Goal: Check status: Check status

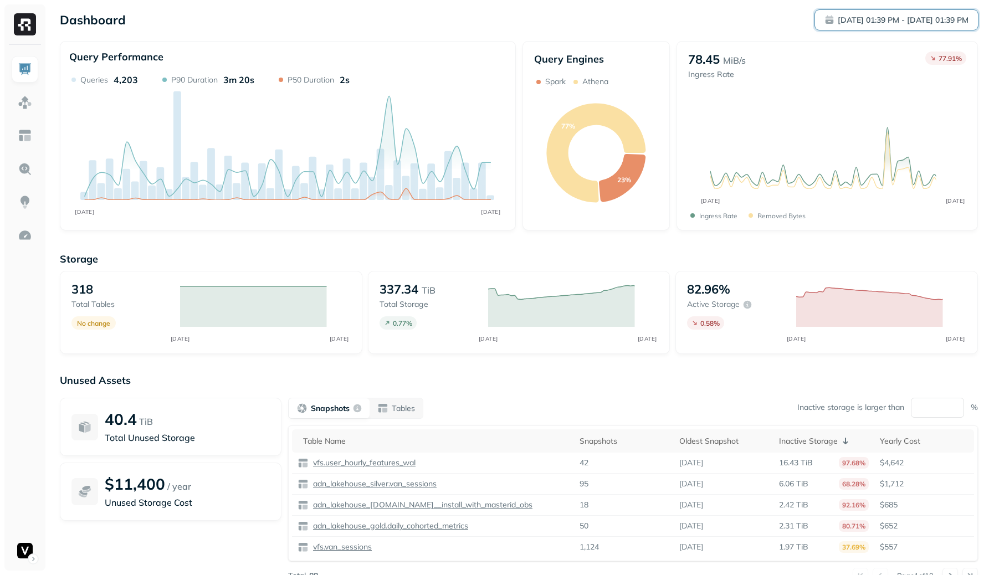
click at [889, 17] on p "Sep 12, 01:39 PM - Sep 13, 01:39 PM" at bounding box center [902, 20] width 131 height 11
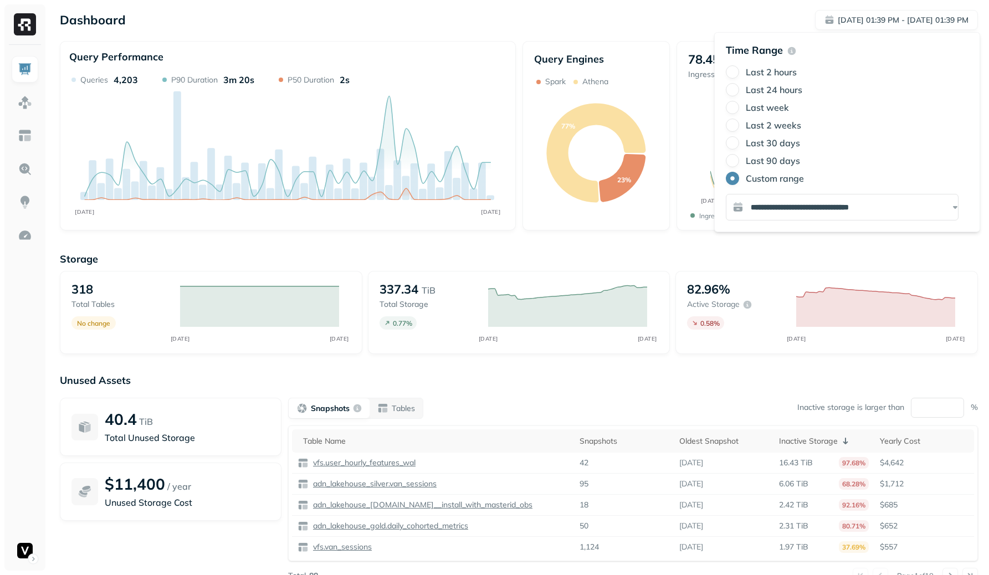
click at [769, 89] on label "Last 24 hours" at bounding box center [774, 89] width 56 height 11
click at [739, 89] on button "Last 24 hours" at bounding box center [732, 89] width 13 height 13
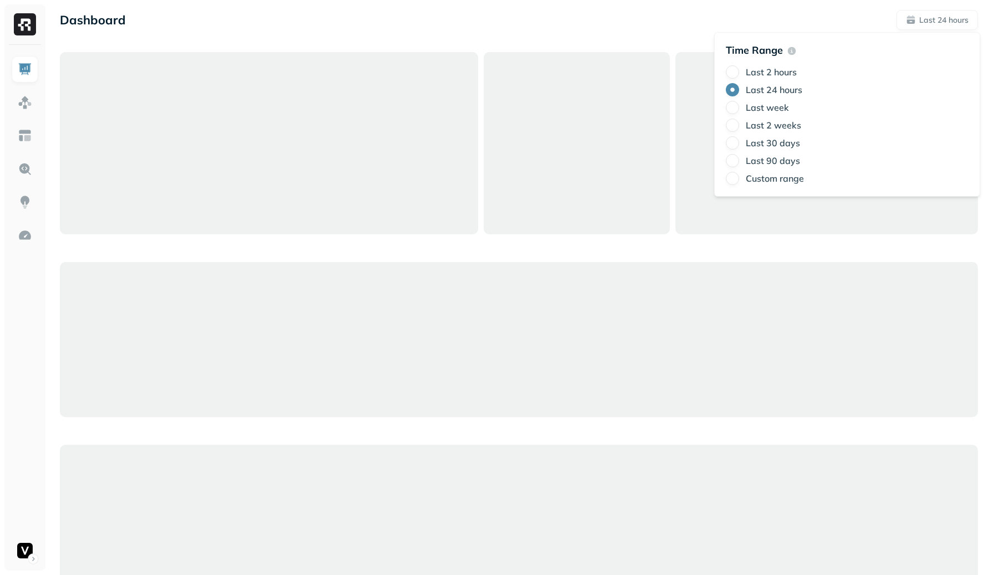
click at [538, 4] on div "Dashboard Last 24 hours Query Performance SEP 13 SEP 14 Queries 4,305 P90 Durat…" at bounding box center [519, 565] width 940 height 1130
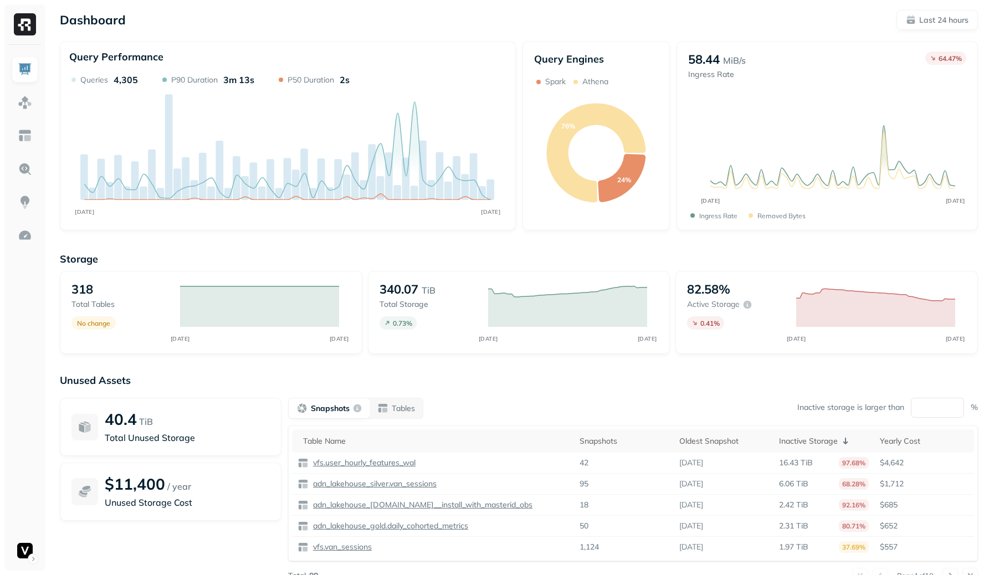
click at [11, 107] on ul at bounding box center [25, 310] width 28 height 508
click at [21, 105] on img at bounding box center [25, 102] width 14 height 14
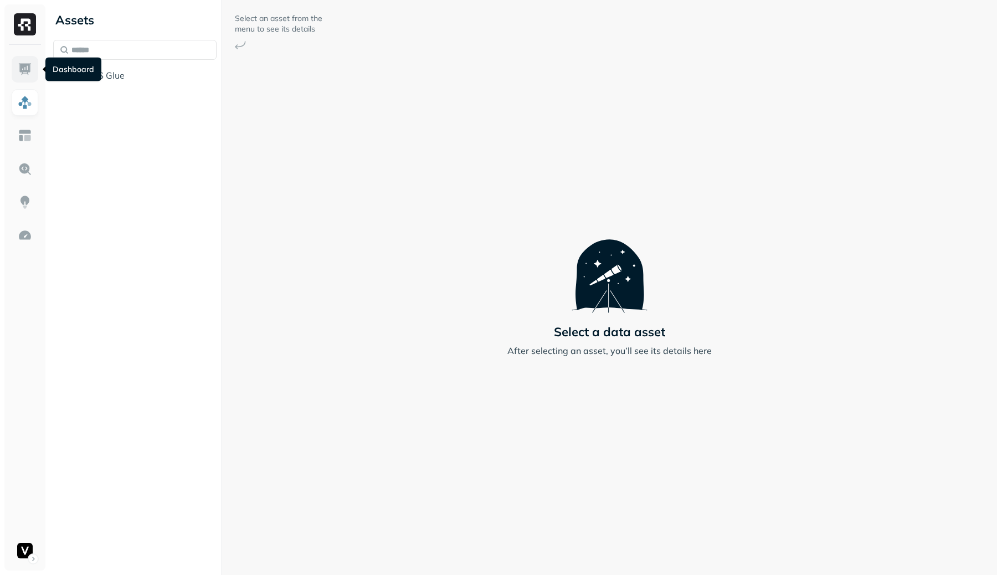
click at [18, 70] on img at bounding box center [25, 69] width 14 height 14
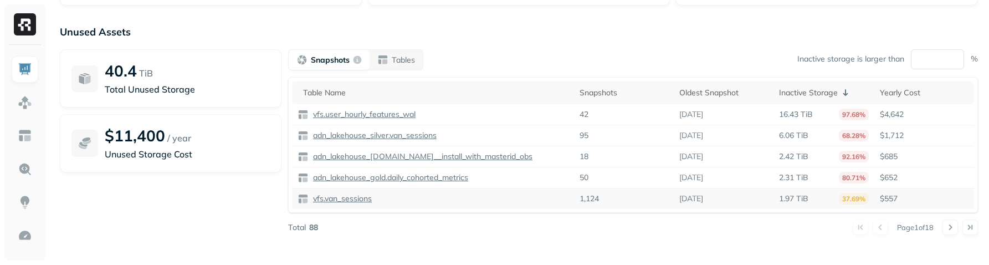
scroll to position [352, 0]
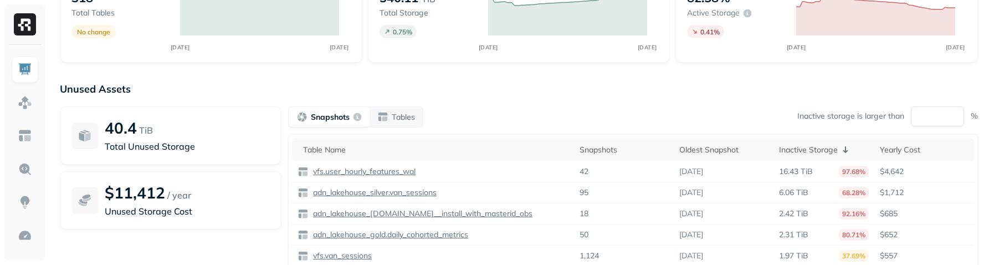
scroll to position [352, 0]
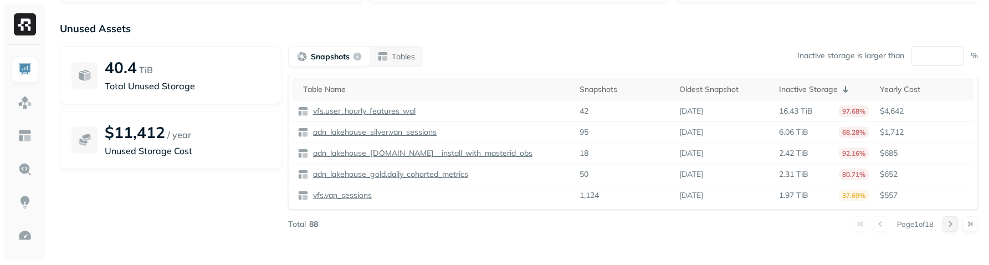
click at [952, 227] on button at bounding box center [950, 224] width 16 height 16
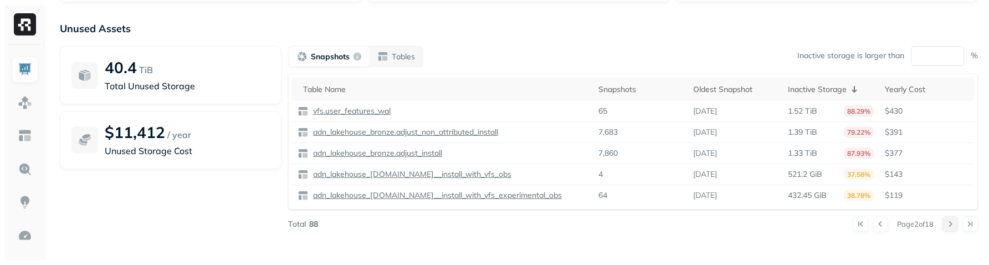
click at [953, 229] on button at bounding box center [950, 224] width 16 height 16
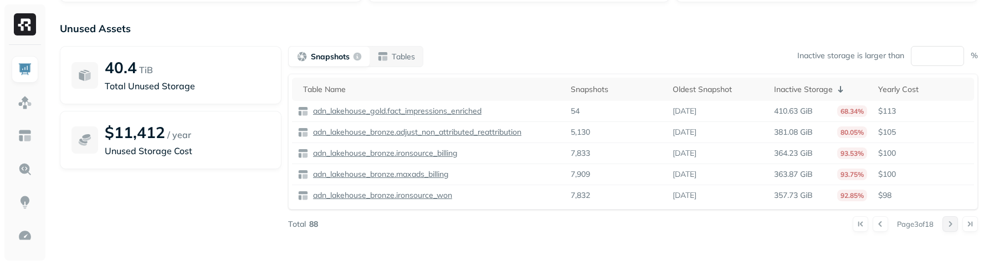
click at [953, 229] on button at bounding box center [950, 224] width 16 height 16
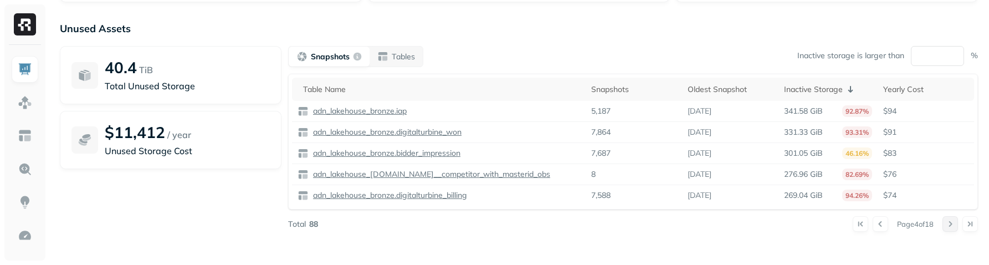
click at [953, 229] on button at bounding box center [950, 224] width 16 height 16
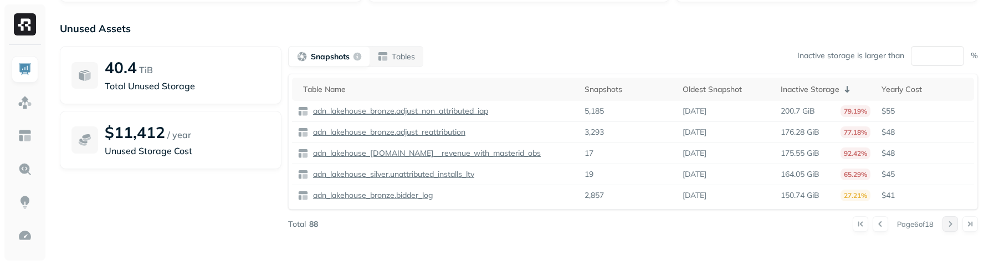
click at [953, 229] on button at bounding box center [950, 224] width 16 height 16
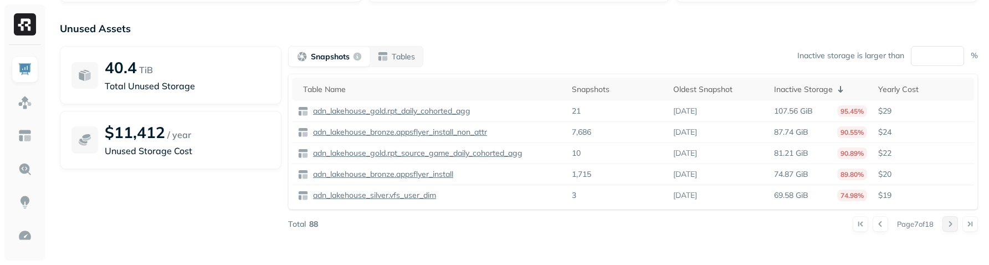
click at [953, 229] on button at bounding box center [950, 224] width 16 height 16
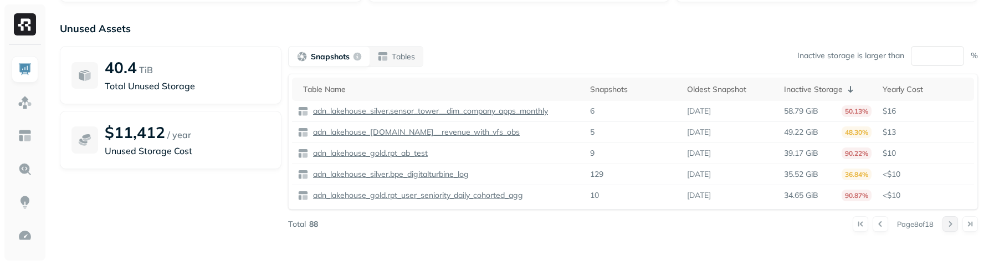
click at [953, 229] on button at bounding box center [950, 224] width 16 height 16
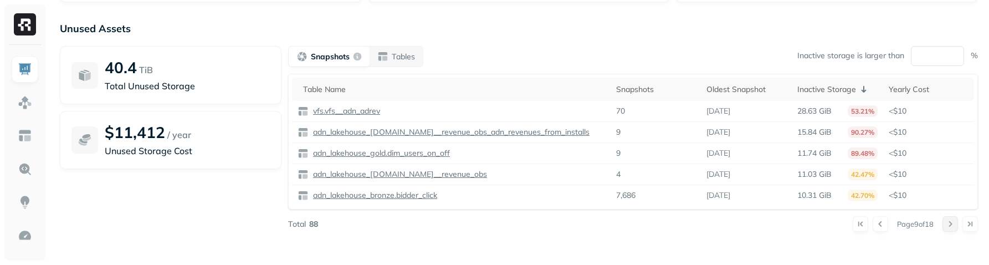
click at [953, 229] on button at bounding box center [950, 224] width 16 height 16
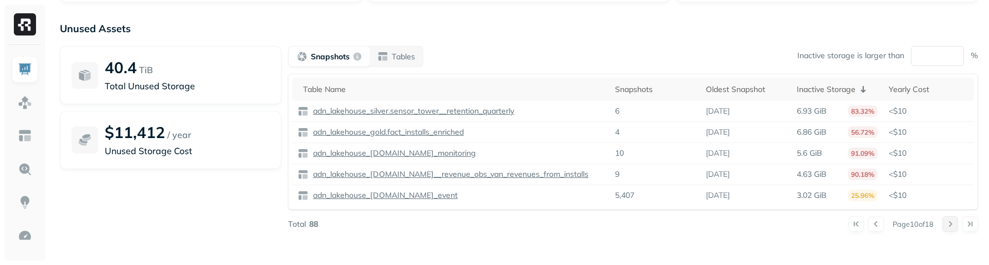
click at [953, 229] on button at bounding box center [950, 224] width 16 height 16
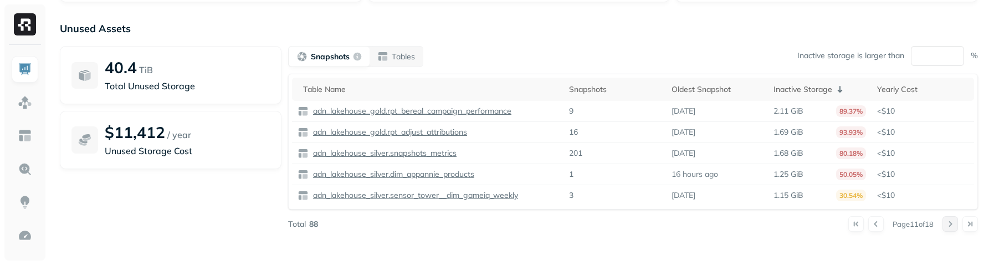
click at [953, 229] on button at bounding box center [950, 224] width 16 height 16
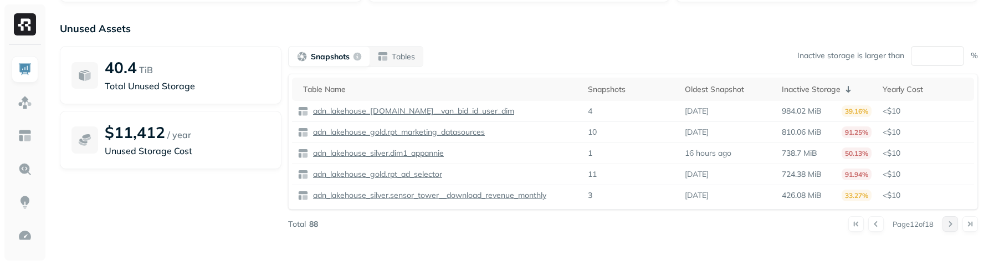
click at [953, 229] on button at bounding box center [950, 224] width 16 height 16
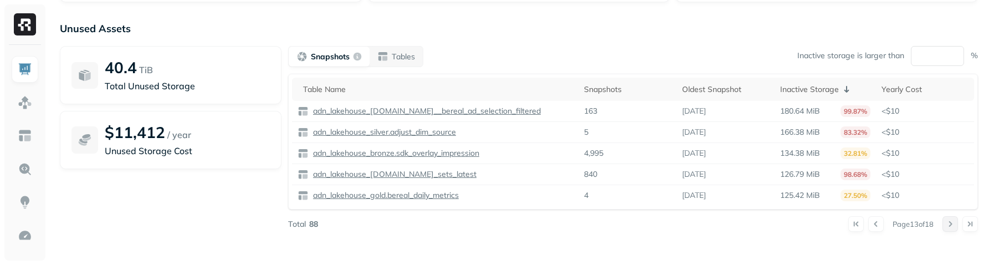
click at [953, 229] on button at bounding box center [950, 224] width 16 height 16
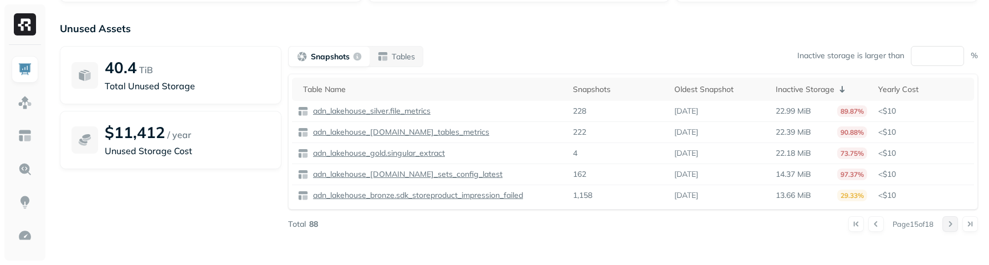
click at [953, 229] on button at bounding box center [950, 224] width 16 height 16
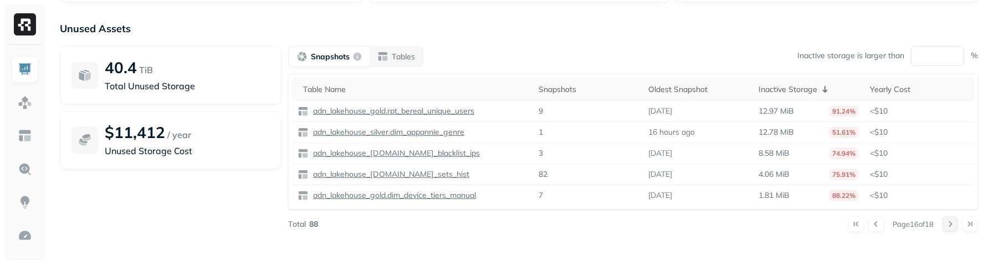
click at [953, 229] on button at bounding box center [950, 224] width 16 height 16
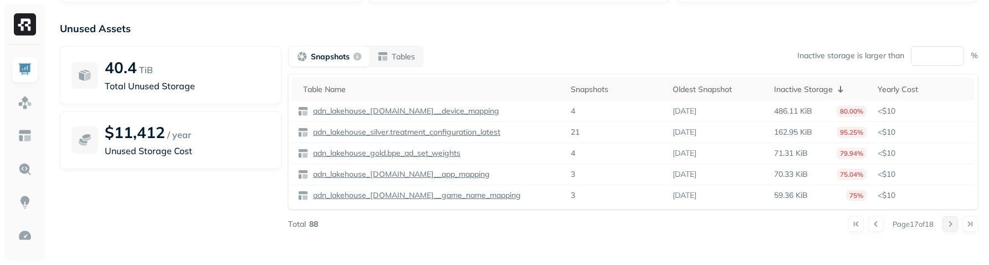
click at [953, 229] on button at bounding box center [950, 224] width 16 height 16
click at [953, 229] on div "Unused Assets 40.4 TiB Total Unused Storage $11,412 / year Unused Storage Cost …" at bounding box center [519, 133] width 918 height 222
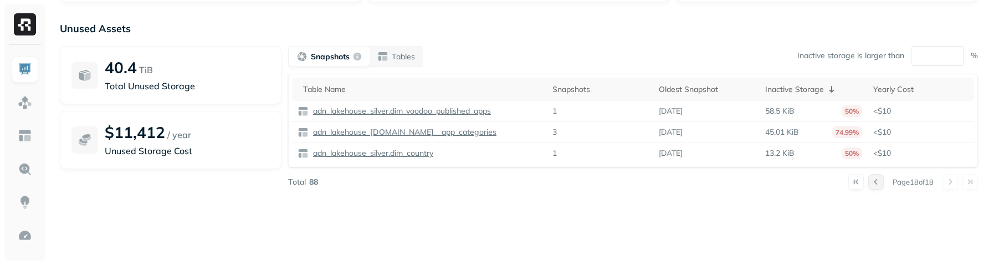
click at [871, 184] on button at bounding box center [876, 182] width 16 height 16
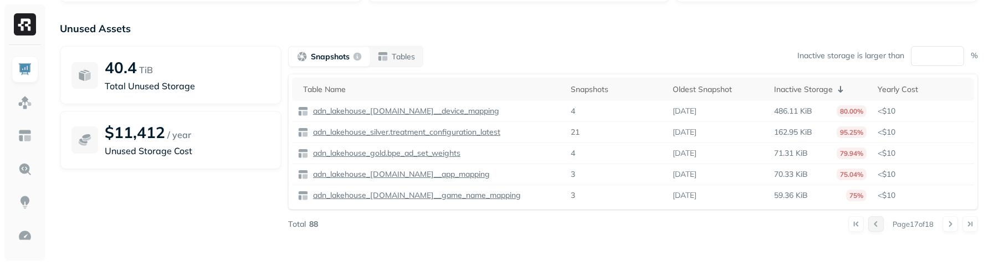
click at [872, 184] on td "<$10" at bounding box center [923, 174] width 102 height 21
click at [851, 221] on button at bounding box center [856, 224] width 16 height 16
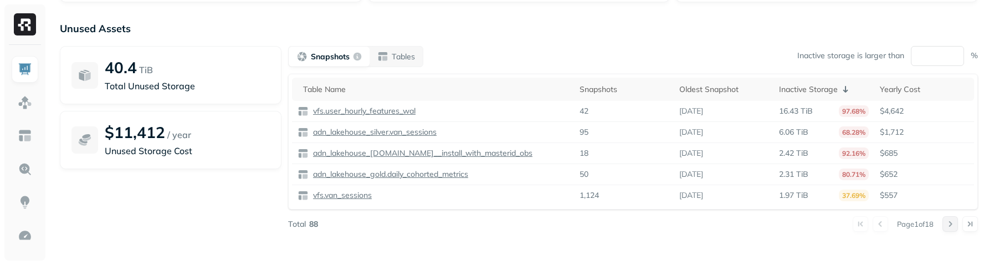
click at [950, 227] on button at bounding box center [950, 224] width 16 height 16
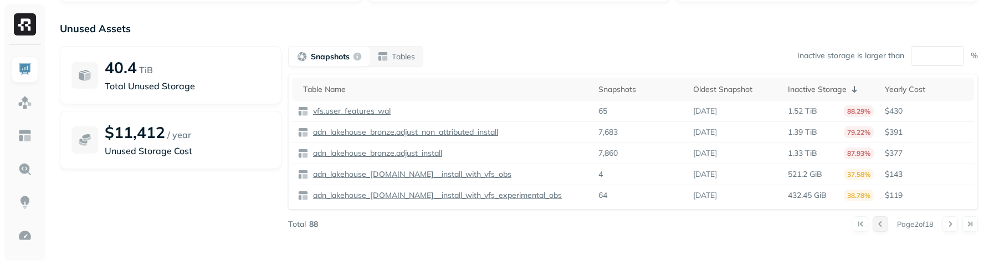
click at [878, 225] on button at bounding box center [880, 224] width 16 height 16
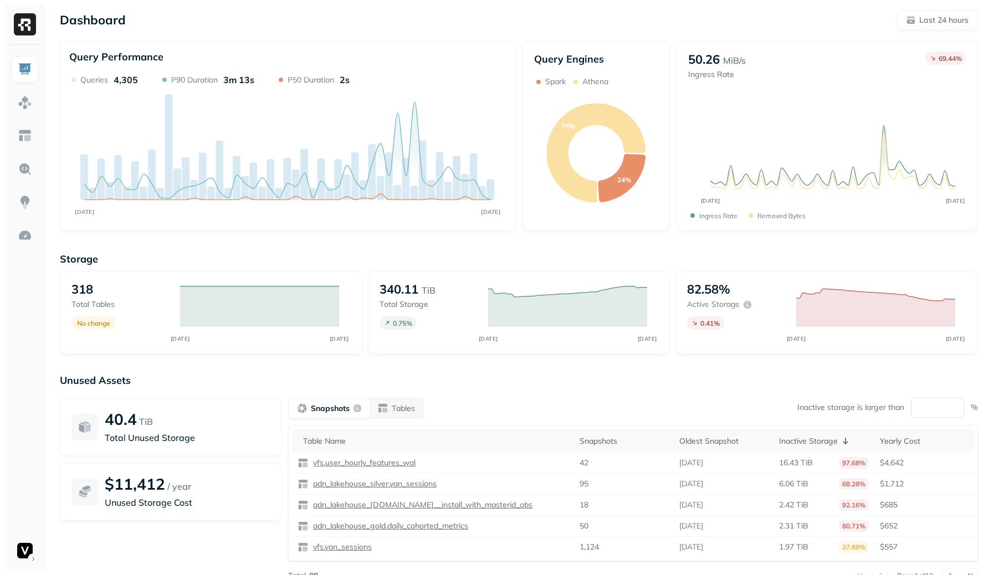
scroll to position [1, 0]
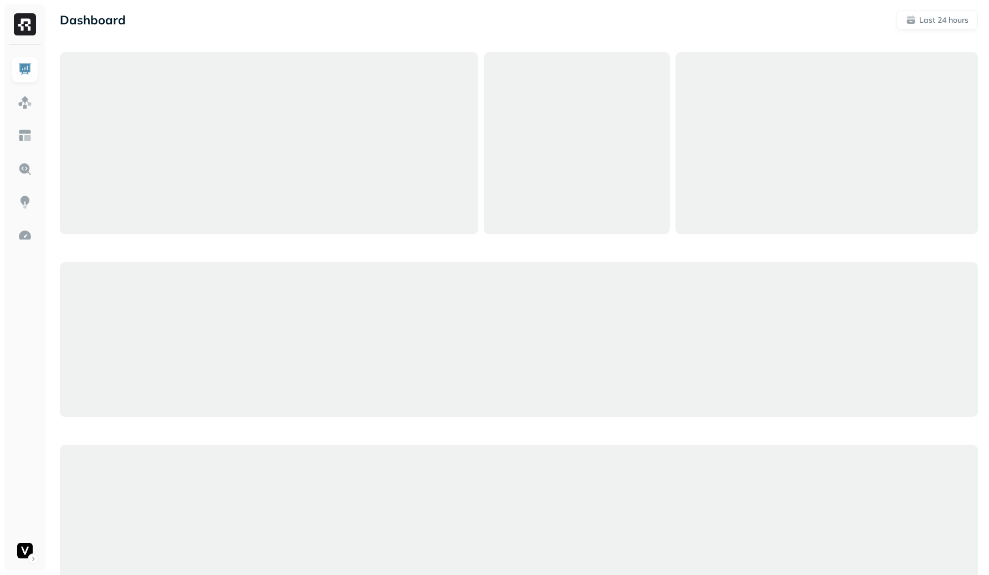
scroll to position [1, 0]
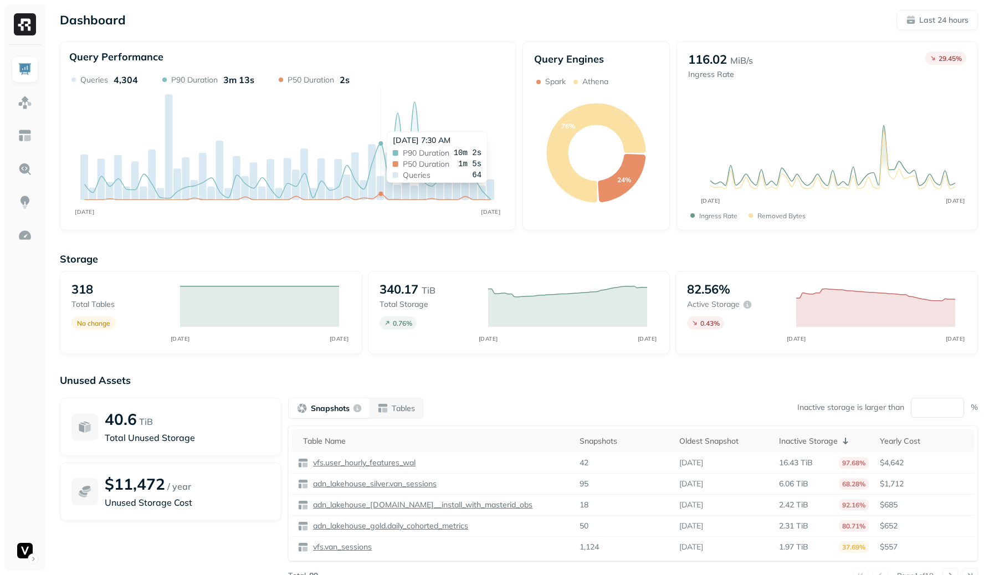
scroll to position [42, 0]
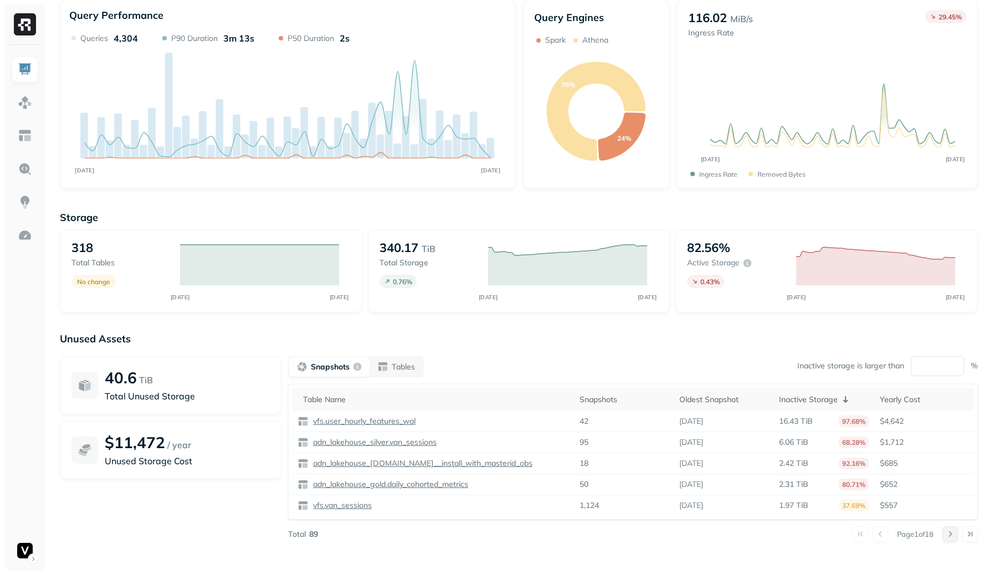
click at [945, 533] on button at bounding box center [950, 534] width 16 height 16
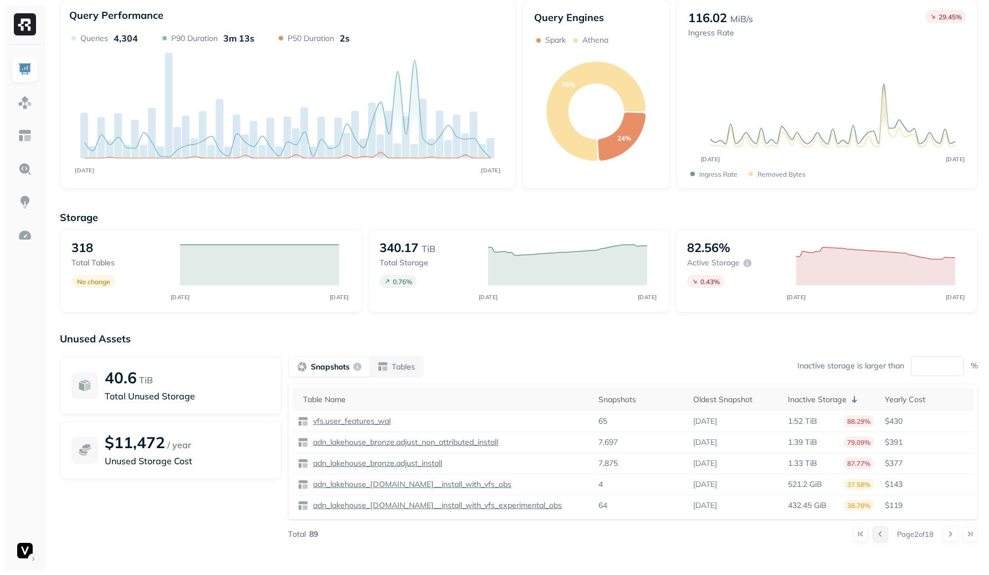
click at [879, 532] on button at bounding box center [880, 534] width 16 height 16
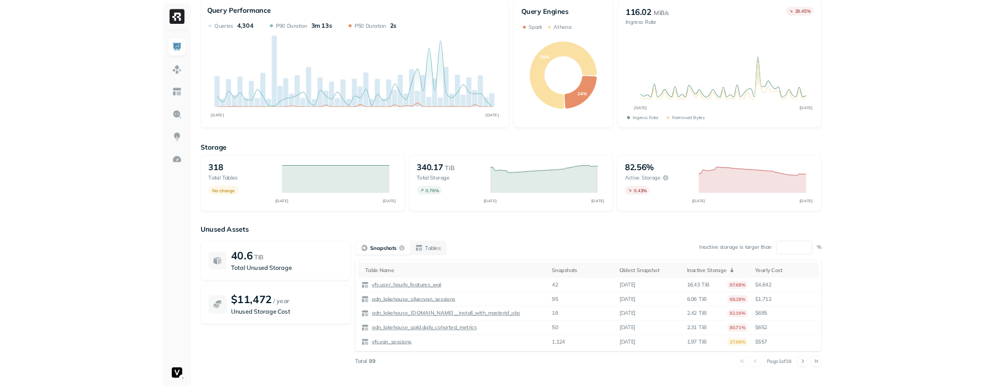
scroll to position [0, 0]
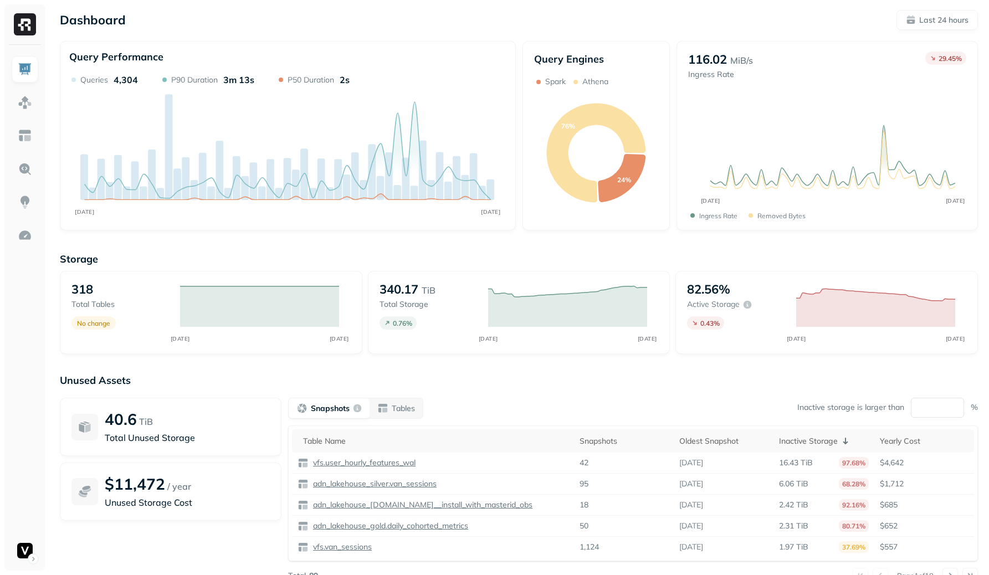
click at [585, 242] on div "Storage 318 Total tables No change SEP [DATE] 340.17 TiB Total storage 0.76 % S…" at bounding box center [519, 423] width 918 height 365
click at [923, 19] on p "Last 24 hours" at bounding box center [943, 20] width 49 height 11
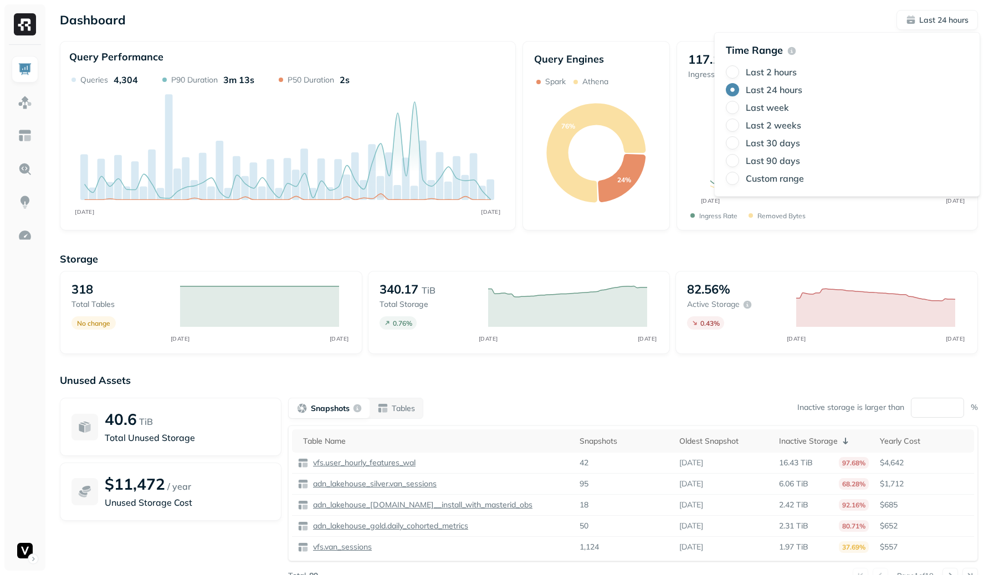
click at [761, 120] on label "Last 2 weeks" at bounding box center [773, 125] width 55 height 11
click at [739, 120] on button "Last 2 weeks" at bounding box center [732, 125] width 13 height 13
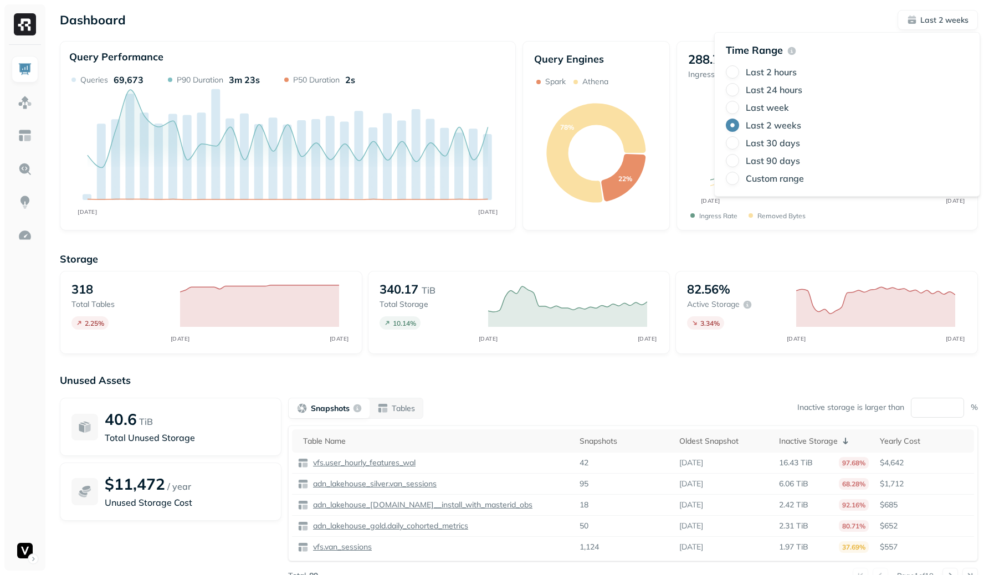
click at [763, 86] on label "Last 24 hours" at bounding box center [774, 89] width 56 height 11
click at [739, 86] on button "Last 24 hours" at bounding box center [732, 89] width 13 height 13
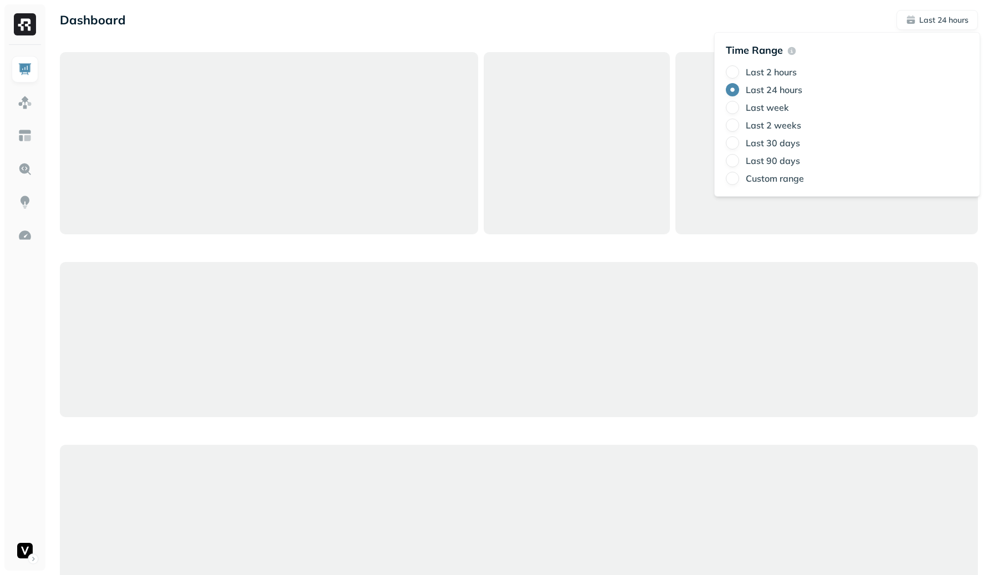
click at [627, 56] on div at bounding box center [577, 143] width 187 height 182
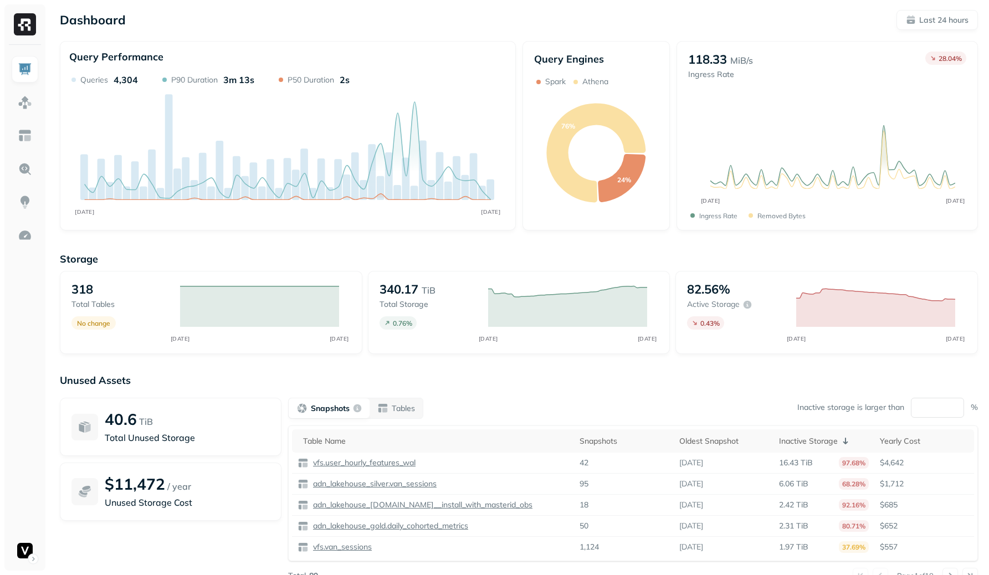
click at [489, 21] on div "Dashboard Last 24 hours" at bounding box center [519, 20] width 918 height 20
